Goal: Information Seeking & Learning: Learn about a topic

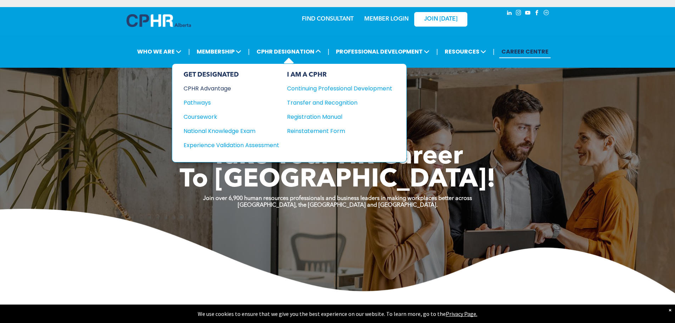
click at [202, 89] on div "CPHR Advantage" at bounding box center [226, 88] width 86 height 9
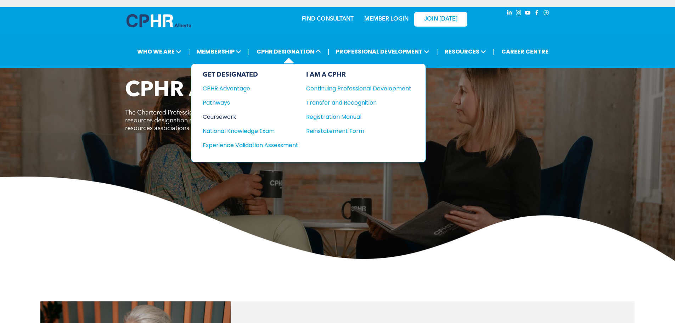
click at [228, 118] on div "Coursework" at bounding box center [246, 116] width 86 height 9
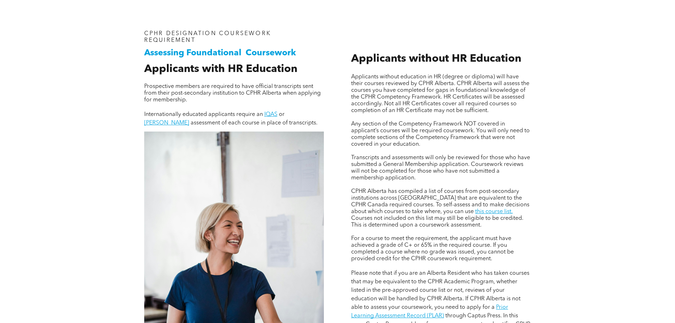
scroll to position [496, 0]
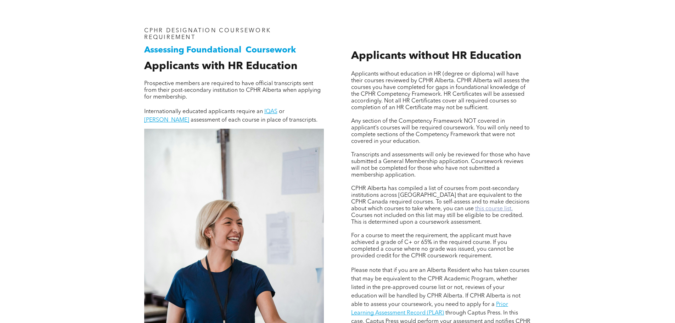
click at [475, 208] on link "this course list." at bounding box center [494, 209] width 38 height 6
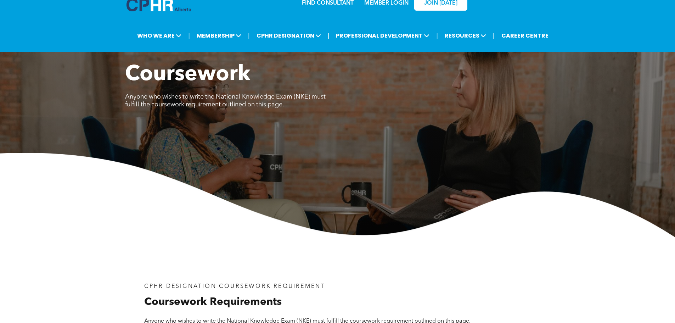
scroll to position [0, 0]
